Goal: Task Accomplishment & Management: Use online tool/utility

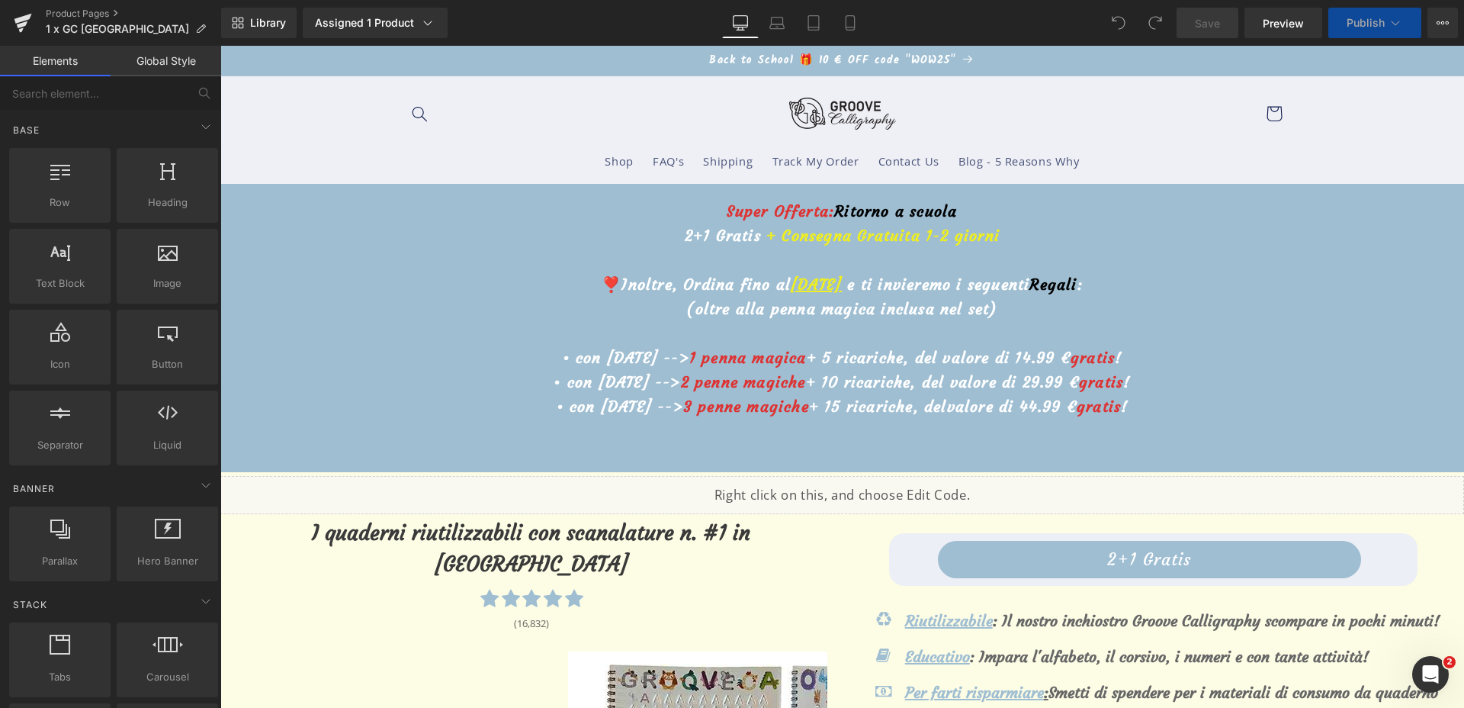
click at [791, 289] on u "30 Agosto" at bounding box center [816, 284] width 51 height 19
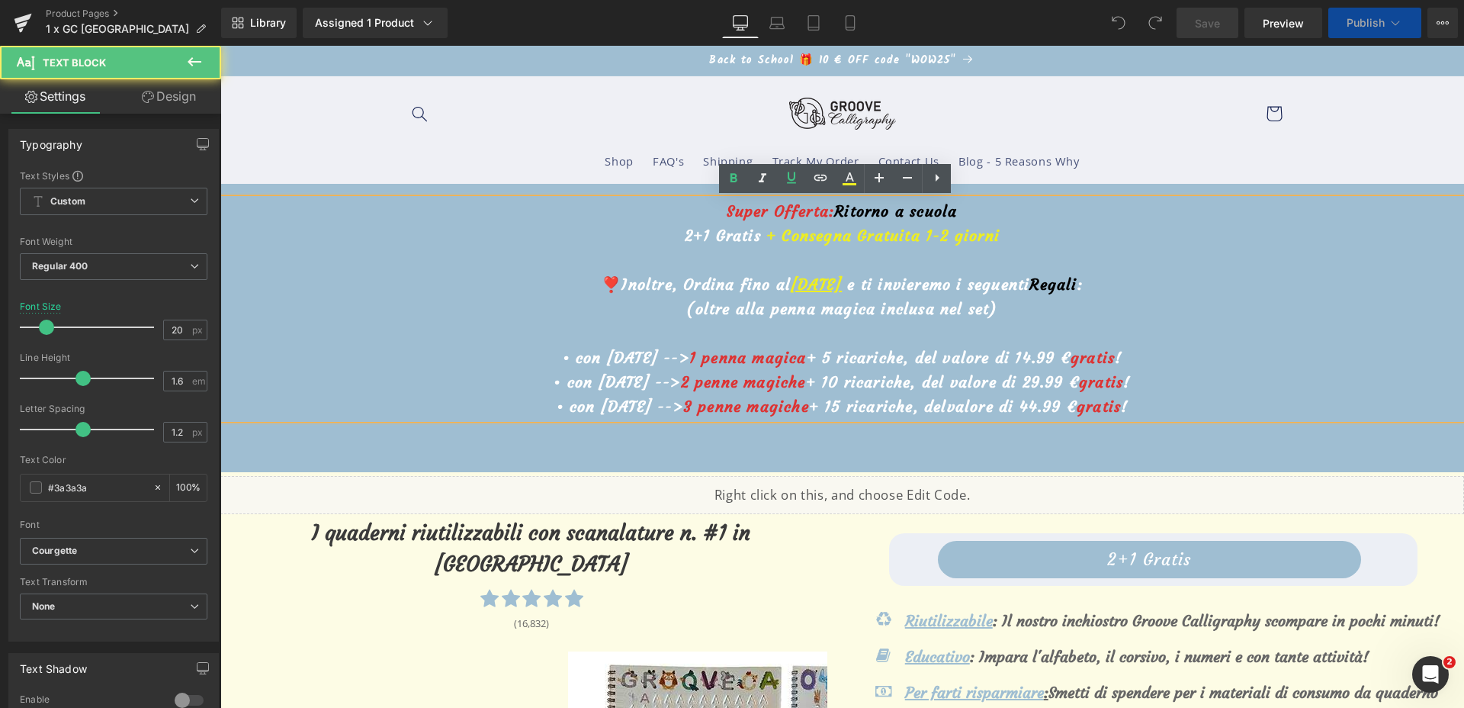
click at [791, 284] on u "30 Agosto" at bounding box center [816, 284] width 51 height 19
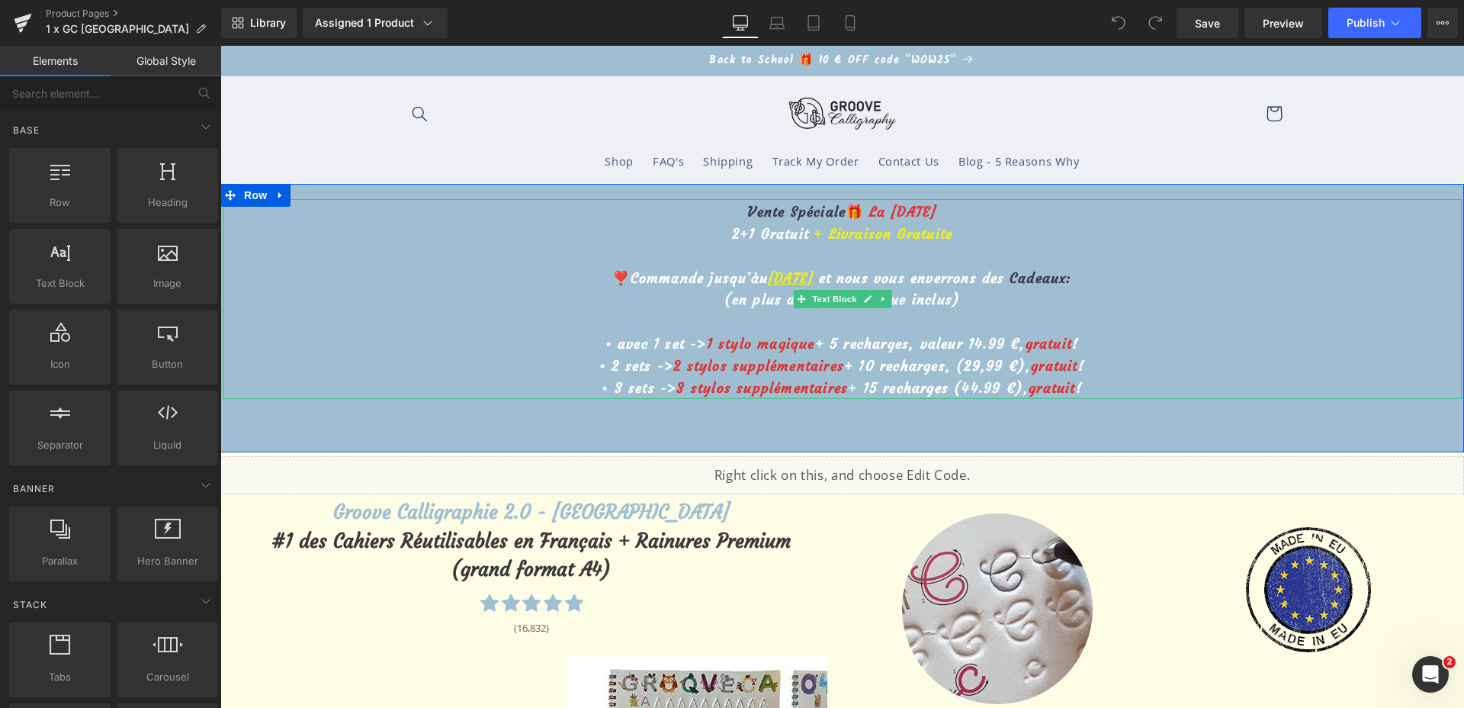
click at [769, 284] on u "30 août" at bounding box center [791, 278] width 46 height 18
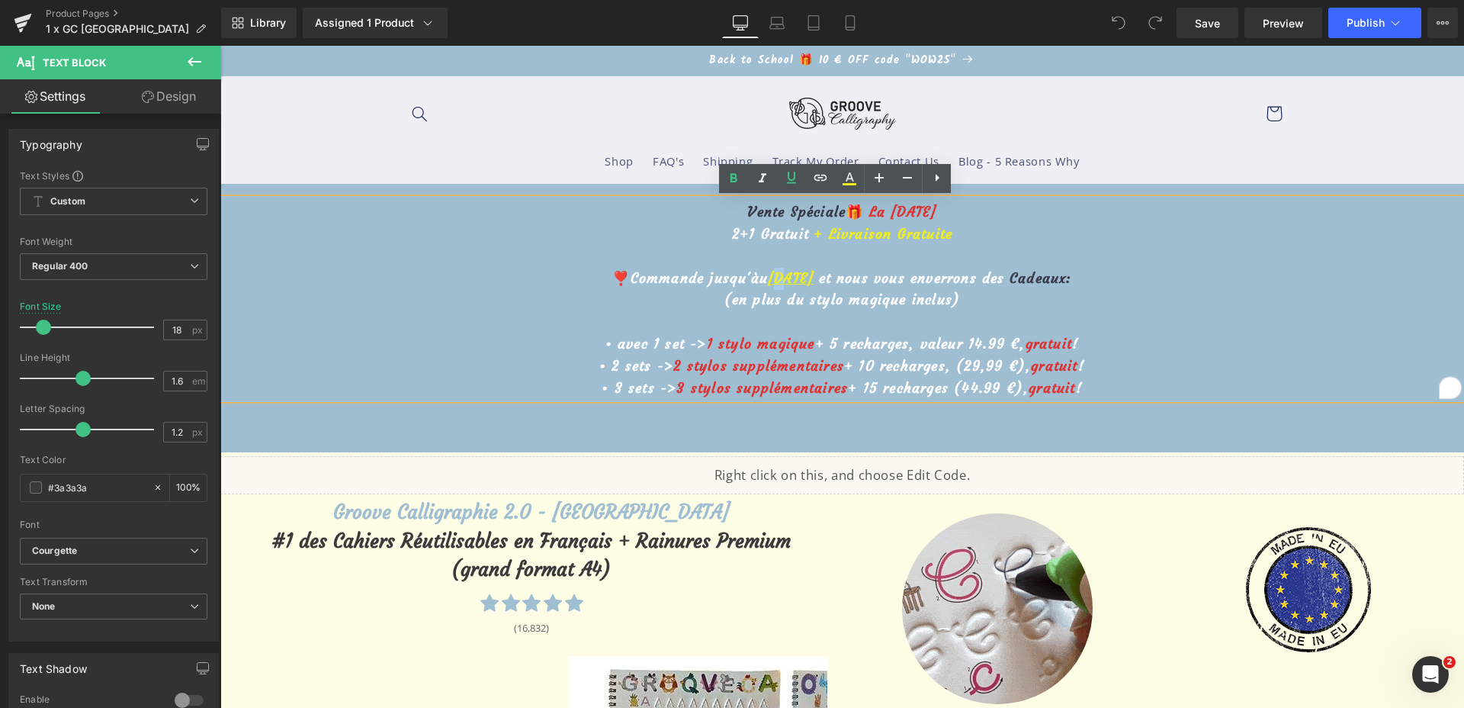
click at [769, 284] on u "30 août" at bounding box center [791, 278] width 46 height 18
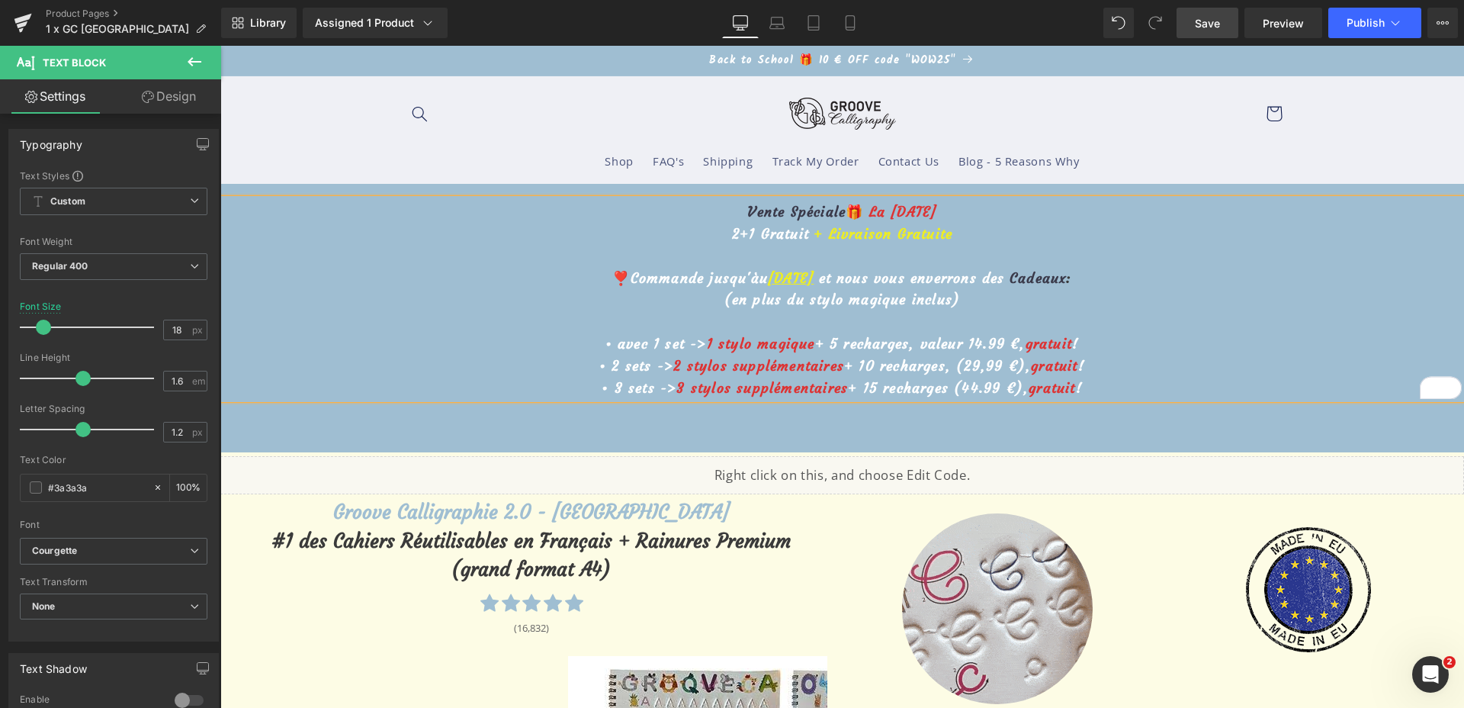
click at [1228, 26] on link "Save" at bounding box center [1208, 23] width 62 height 31
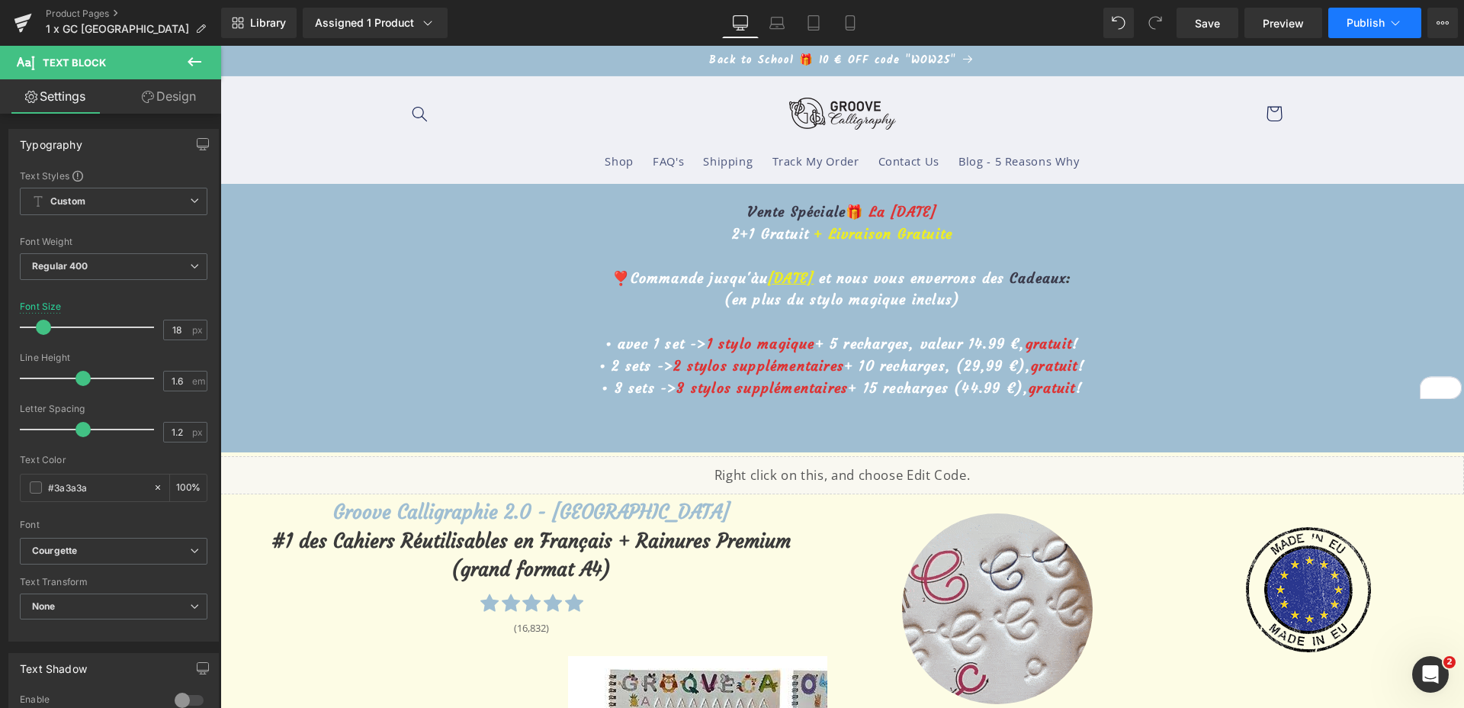
click at [1354, 31] on button "Publish" at bounding box center [1374, 23] width 93 height 31
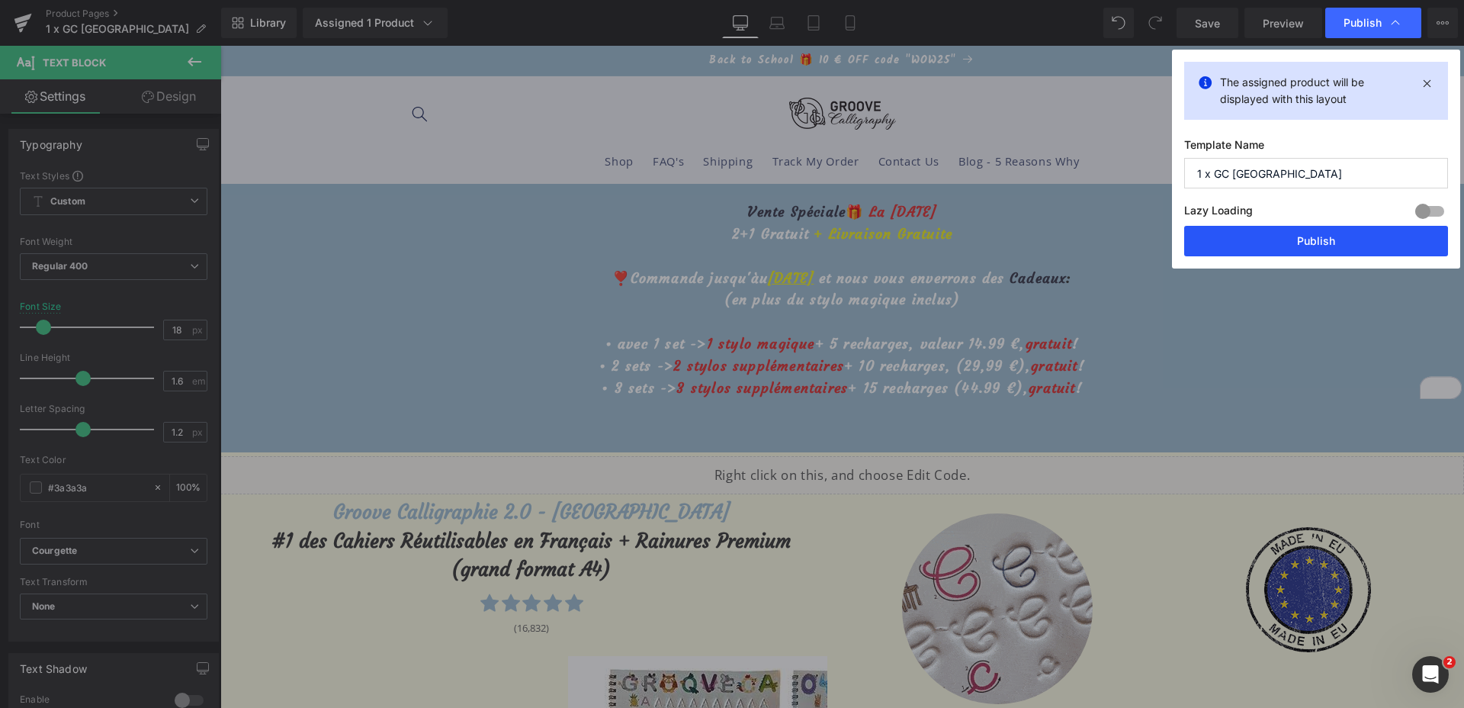
drag, startPoint x: 1335, startPoint y: 230, endPoint x: 1056, endPoint y: 230, distance: 278.4
click at [1335, 230] on button "Publish" at bounding box center [1316, 241] width 264 height 31
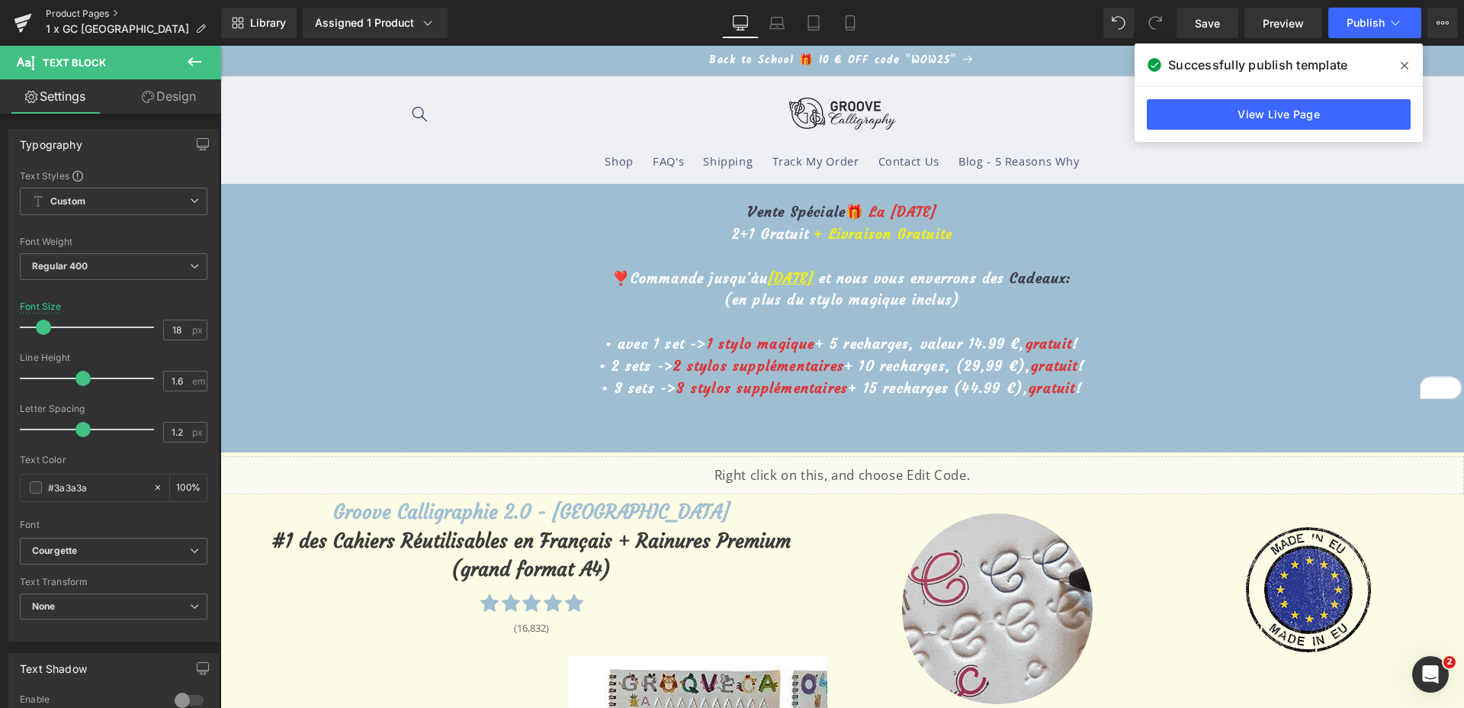
click at [75, 8] on link "Product Pages" at bounding box center [133, 14] width 175 height 12
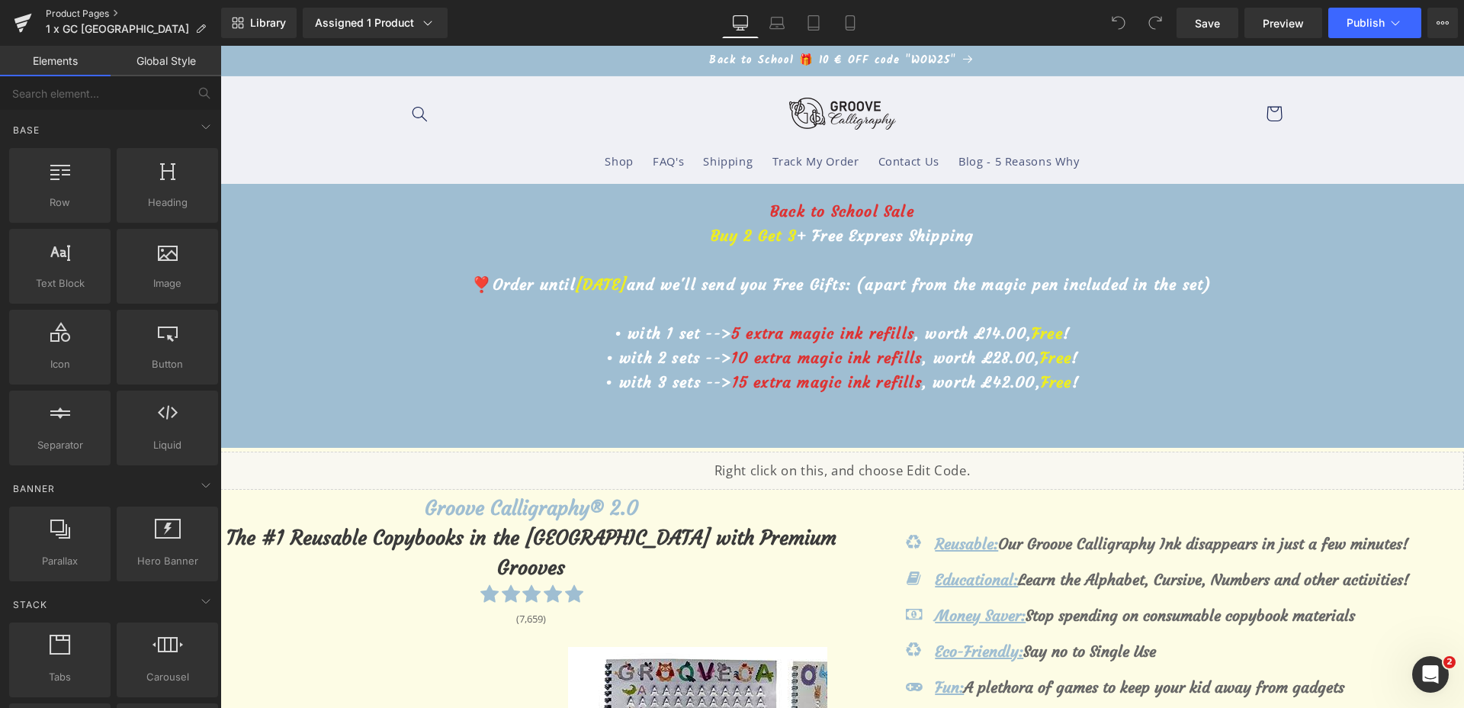
click at [88, 12] on link "Product Pages" at bounding box center [133, 14] width 175 height 12
